Goal: Contribute content

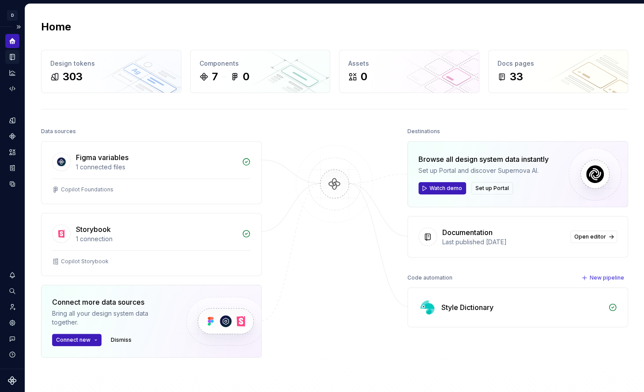
click at [11, 57] on icon "Documentation" at bounding box center [13, 57] width 4 height 5
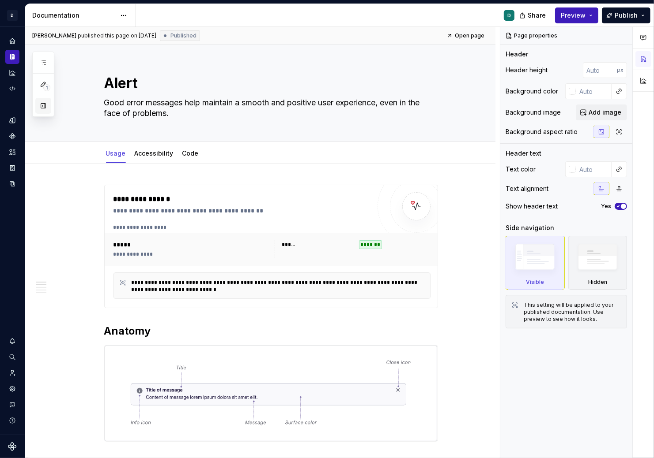
click at [42, 107] on button "button" at bounding box center [43, 106] width 16 height 16
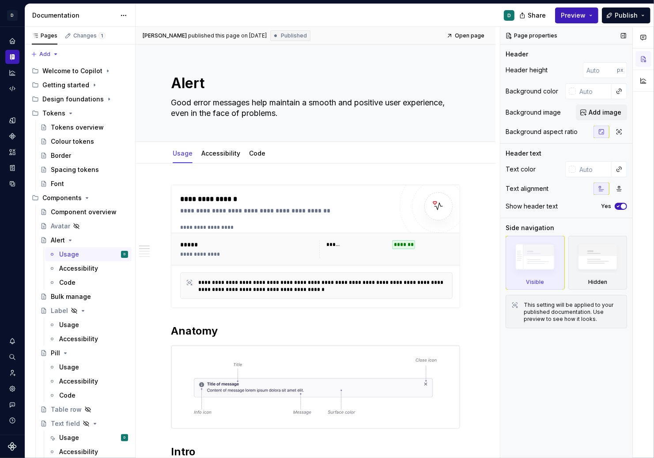
type textarea "*"
